Goal: Task Accomplishment & Management: Manage account settings

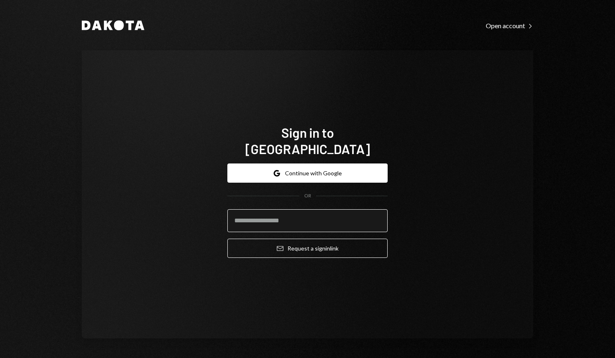
click at [280, 211] on input "email" at bounding box center [307, 220] width 160 height 23
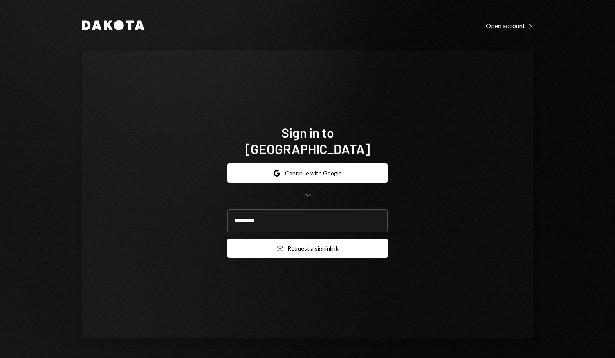
type input "**********"
click at [316, 239] on button "Email Request a sign in link" at bounding box center [307, 248] width 160 height 19
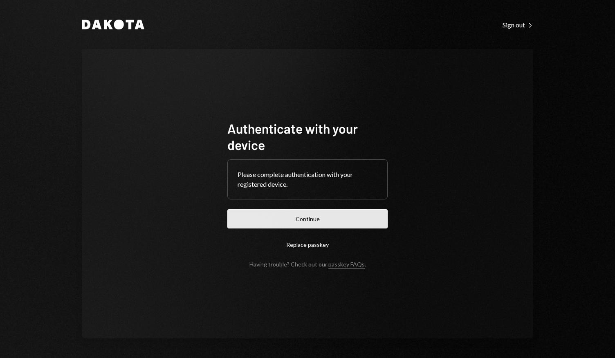
click at [310, 220] on button "Continue" at bounding box center [307, 218] width 160 height 19
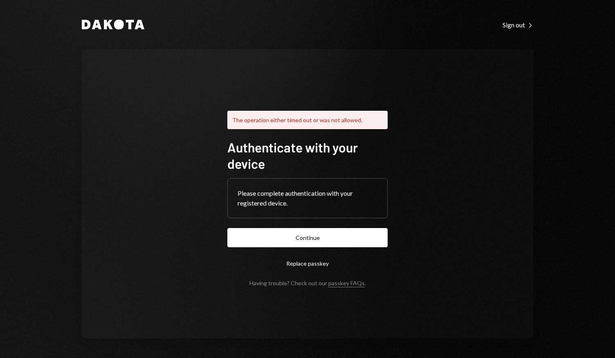
click at [321, 262] on button "Replace passkey" at bounding box center [307, 263] width 160 height 19
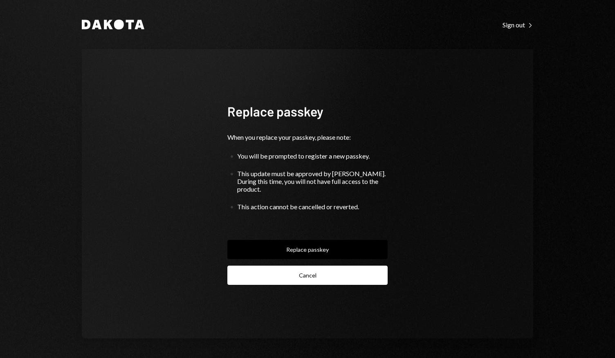
click at [312, 275] on button "Cancel" at bounding box center [307, 275] width 160 height 19
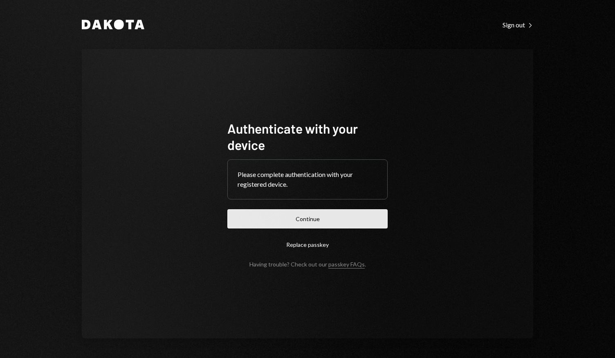
click at [312, 221] on button "Continue" at bounding box center [307, 218] width 160 height 19
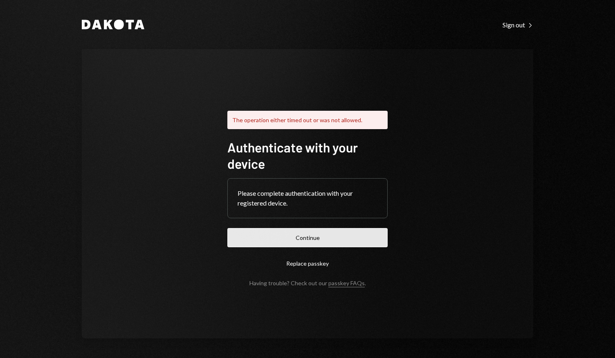
click at [349, 231] on button "Continue" at bounding box center [307, 237] width 160 height 19
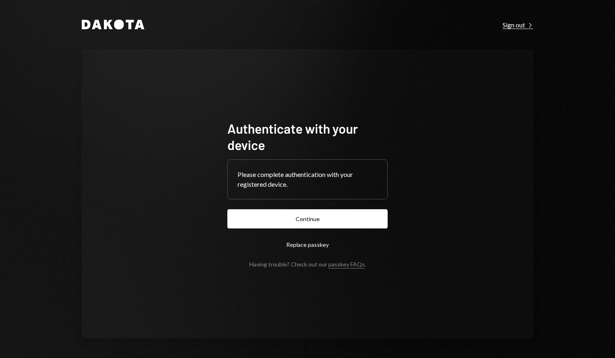
click at [518, 25] on div "Sign out Right Caret" at bounding box center [518, 25] width 31 height 8
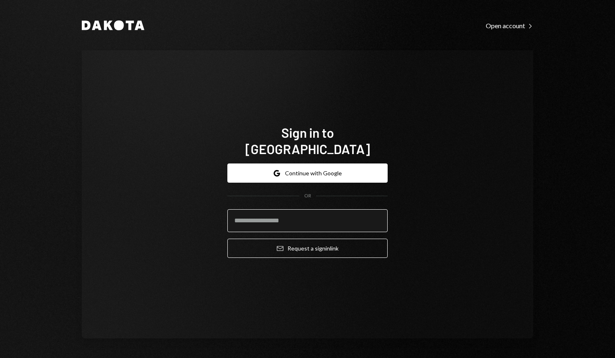
click at [299, 212] on input "email" at bounding box center [307, 220] width 160 height 23
type input "**********"
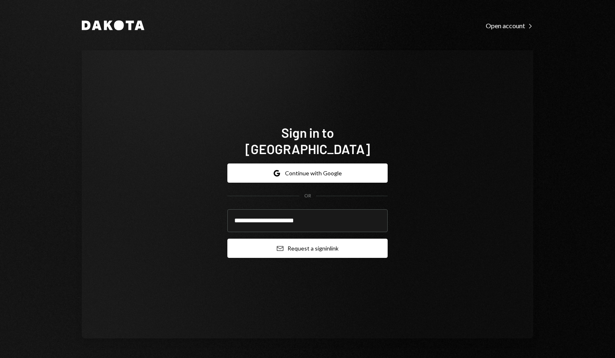
click at [292, 239] on button "Email Request a sign in link" at bounding box center [307, 248] width 160 height 19
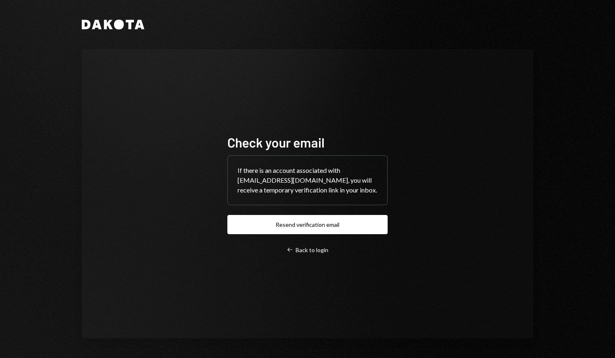
click at [420, 158] on div "Check your email If there is an account associated with admin@domination.financ…" at bounding box center [308, 194] width 452 height 290
click at [561, 41] on div "Dakota Check your email If there is an account associated with admin@domination…" at bounding box center [307, 179] width 615 height 358
drag, startPoint x: 590, startPoint y: 4, endPoint x: 262, endPoint y: 5, distance: 327.7
click at [262, 5] on div "Dakota Check your email If there is an account associated with admin@domination…" at bounding box center [307, 179] width 491 height 358
